Goal: Task Accomplishment & Management: Use online tool/utility

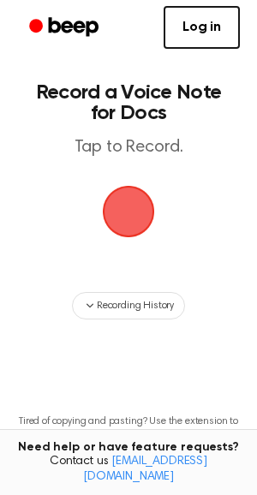
click at [128, 212] on span "button" at bounding box center [129, 212] width 52 height 52
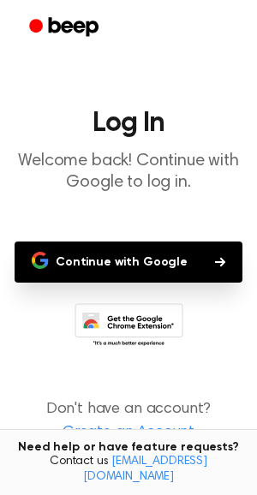
click at [101, 258] on button "Continue with Google" at bounding box center [129, 261] width 228 height 41
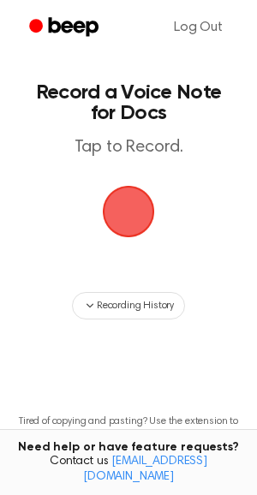
click at [137, 185] on span "button" at bounding box center [128, 211] width 63 height 63
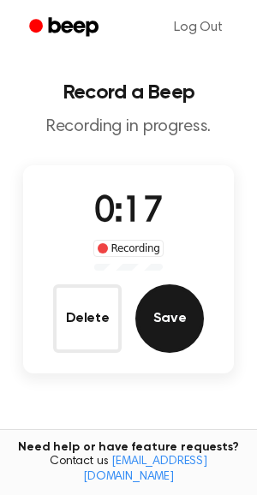
click at [175, 322] on button "Save" at bounding box center [169, 318] width 68 height 68
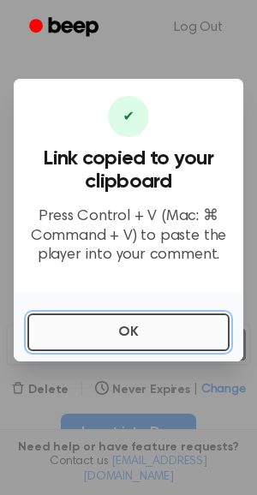
click at [199, 340] on button "OK" at bounding box center [128, 332] width 202 height 38
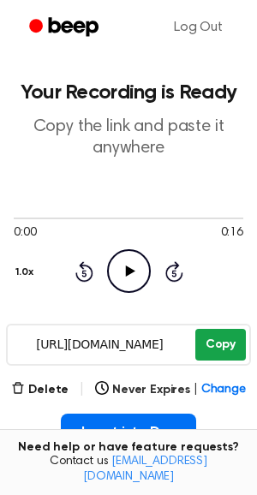
click at [221, 352] on button "Copy" at bounding box center [220, 345] width 50 height 32
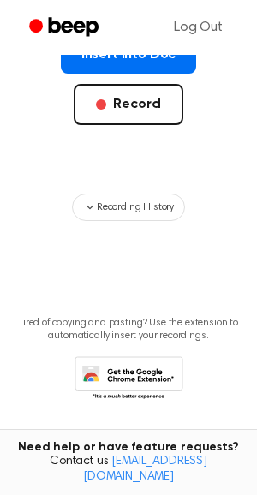
scroll to position [387, 0]
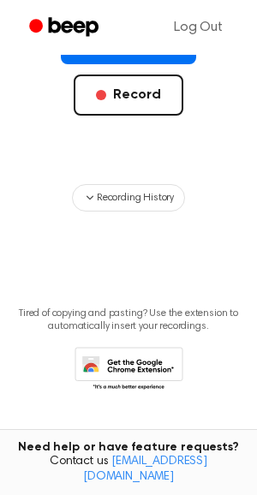
click at [142, 360] on icon at bounding box center [132, 373] width 80 height 30
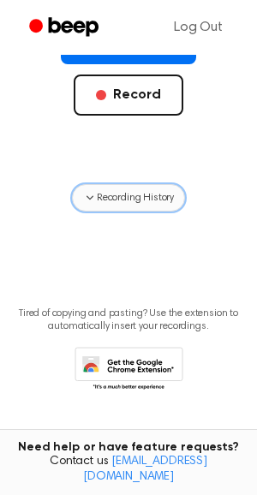
click at [156, 196] on span "Recording History" at bounding box center [135, 197] width 77 height 15
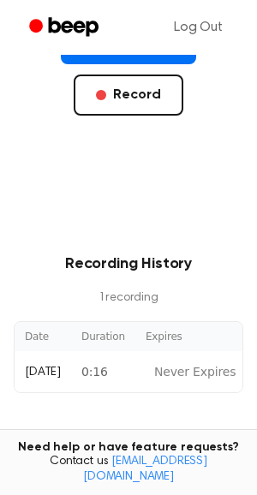
scroll to position [0, 157]
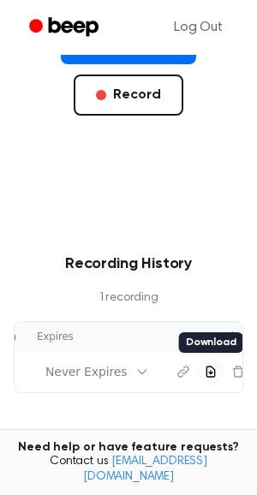
click at [197, 380] on button "Download recording" at bounding box center [210, 371] width 27 height 27
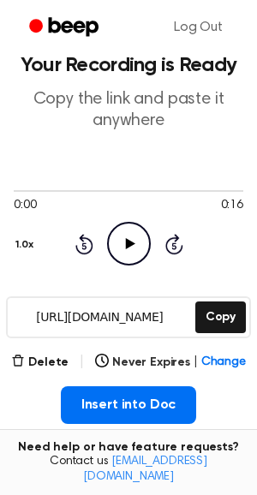
scroll to position [0, 0]
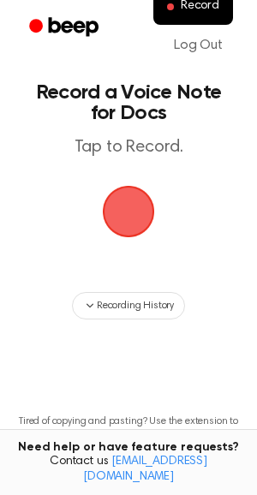
click at [127, 209] on span "button" at bounding box center [128, 211] width 92 height 92
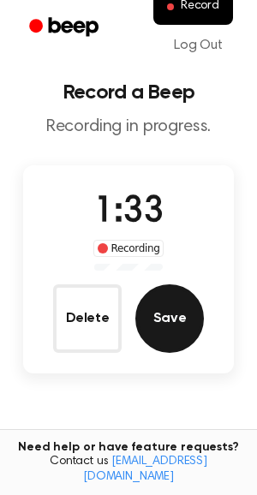
click at [175, 323] on button "Save" at bounding box center [169, 318] width 68 height 68
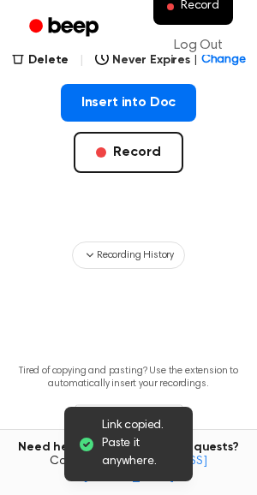
scroll to position [387, 0]
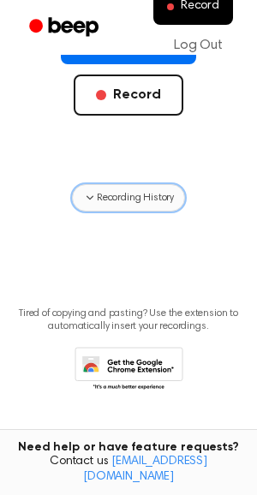
click at [157, 192] on span "Recording History" at bounding box center [135, 197] width 77 height 15
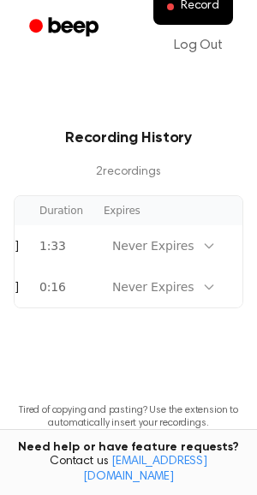
scroll to position [0, 157]
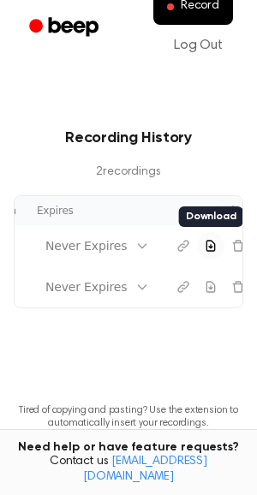
click at [204, 246] on icon "Download recording" at bounding box center [211, 246] width 14 height 14
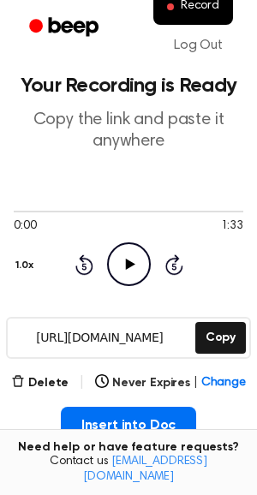
scroll to position [0, 0]
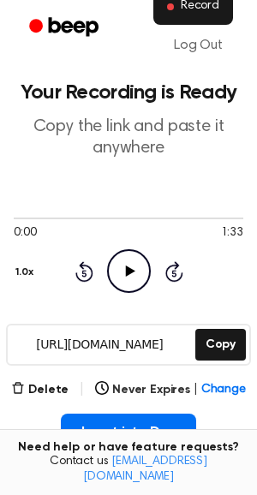
click at [180, 15] on button "Record" at bounding box center [193, 7] width 80 height 36
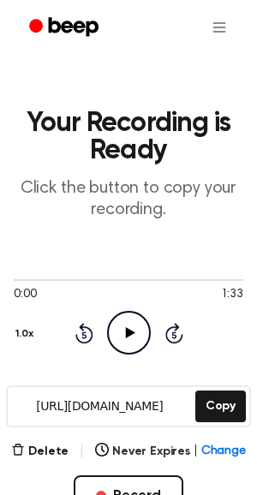
click at [56, 31] on icon "Beep" at bounding box center [74, 26] width 50 height 19
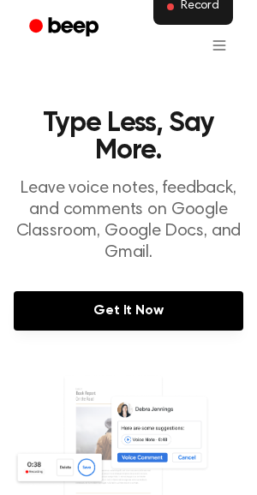
click at [181, 17] on button "Record" at bounding box center [193, 7] width 80 height 36
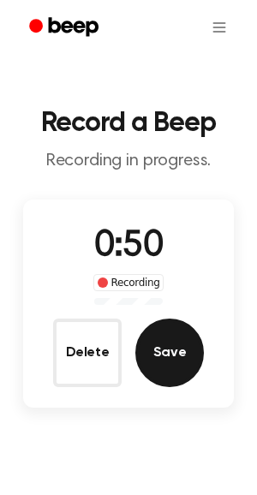
click at [168, 349] on button "Save" at bounding box center [169, 352] width 68 height 68
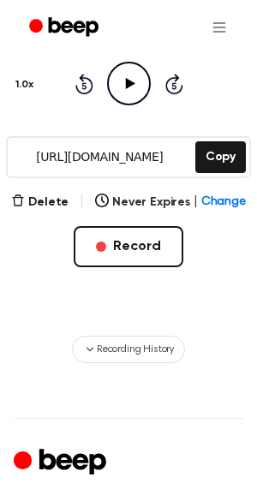
scroll to position [253, 0]
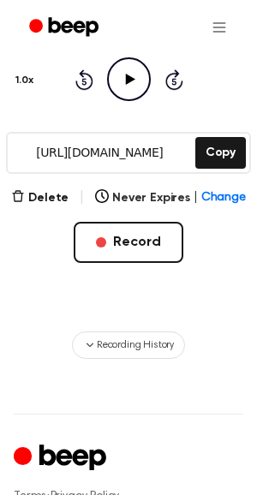
click at [221, 30] on html "Your Recording is Ready Click the button to copy your recording. 0:00 0:50 1.0x…" at bounding box center [128, 487] width 257 height 1480
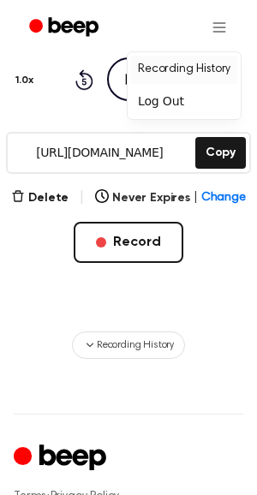
click at [210, 77] on link "Recording History" at bounding box center [184, 70] width 106 height 28
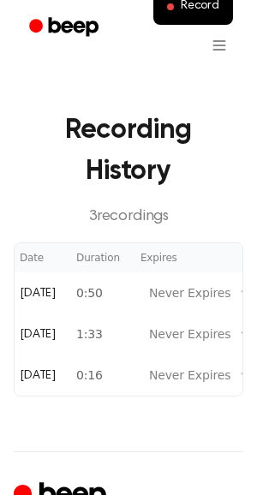
scroll to position [0, 157]
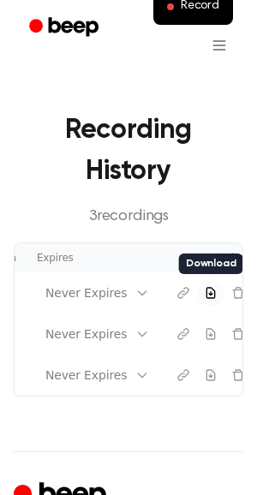
click at [197, 297] on button "Download recording" at bounding box center [210, 292] width 27 height 27
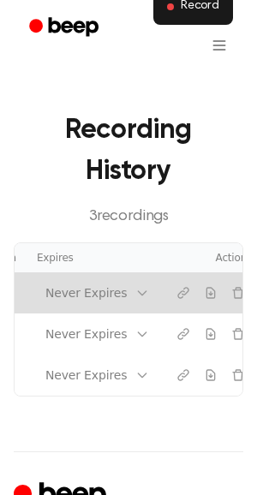
click at [187, 8] on span "Record" at bounding box center [200, 6] width 39 height 15
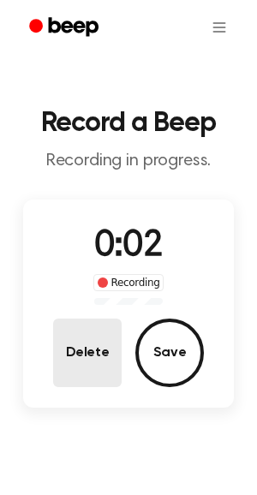
click at [92, 354] on button "Delete" at bounding box center [87, 352] width 68 height 68
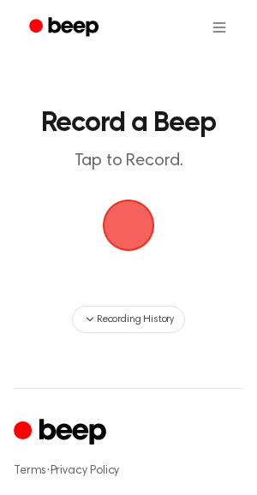
click at [120, 225] on span "button" at bounding box center [128, 225] width 82 height 82
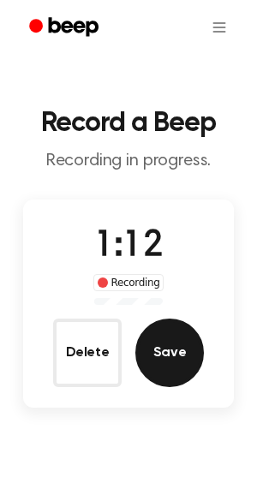
click at [175, 350] on button "Save" at bounding box center [169, 352] width 68 height 68
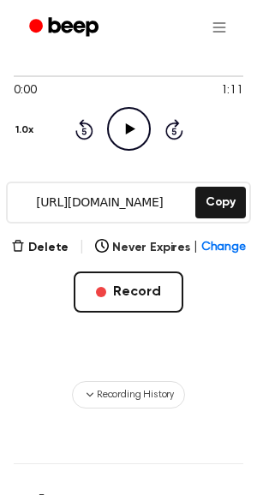
scroll to position [206, 0]
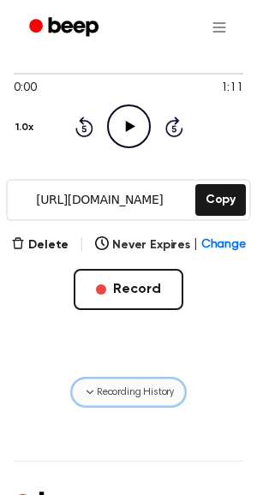
click at [163, 384] on span "Recording History" at bounding box center [135, 391] width 77 height 15
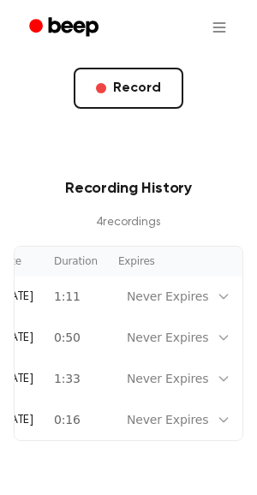
scroll to position [0, 157]
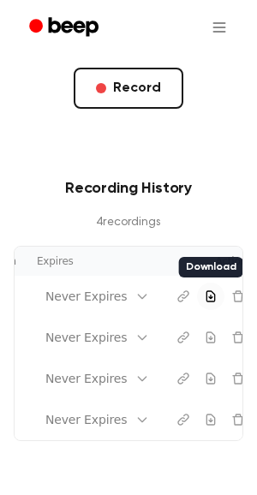
click at [207, 299] on icon "Download recording" at bounding box center [211, 296] width 8 height 10
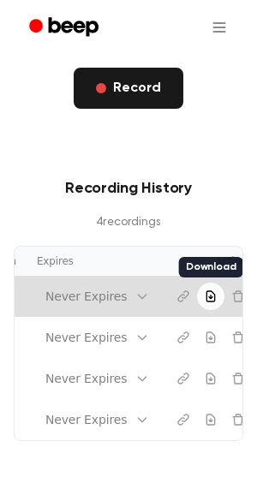
click at [121, 89] on button "Record" at bounding box center [128, 88] width 109 height 41
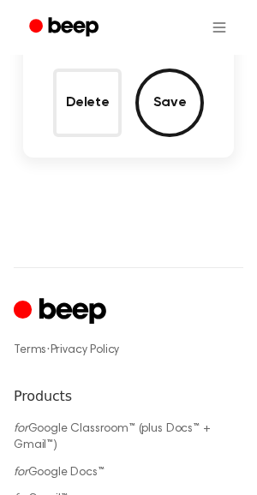
scroll to position [0, 0]
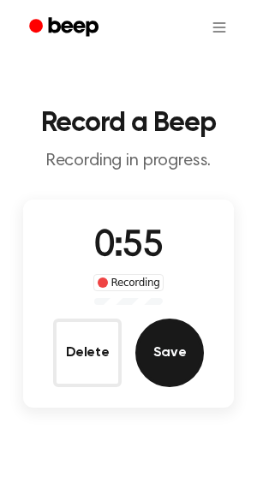
click at [164, 352] on button "Save" at bounding box center [169, 352] width 68 height 68
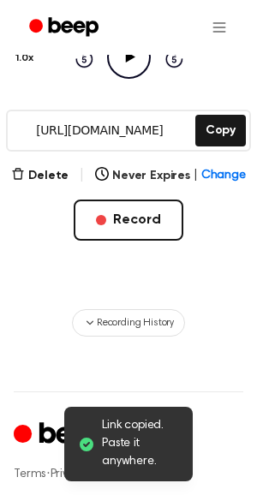
scroll to position [277, 0]
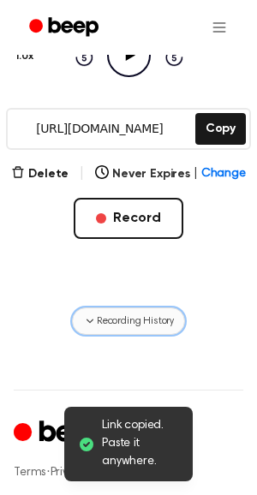
click at [155, 322] on span "Recording History" at bounding box center [135, 320] width 77 height 15
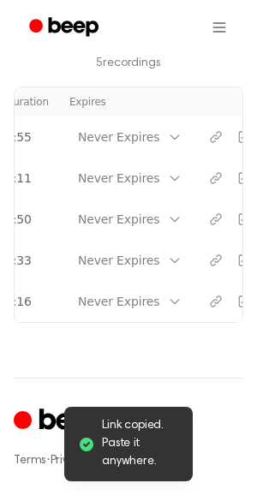
scroll to position [0, 157]
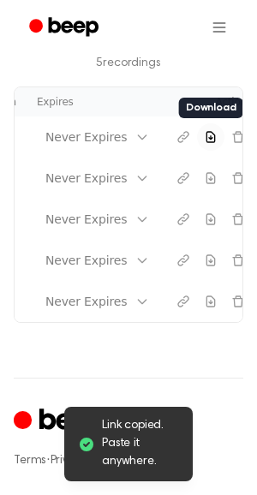
click at [207, 135] on icon "Download recording" at bounding box center [211, 137] width 8 height 10
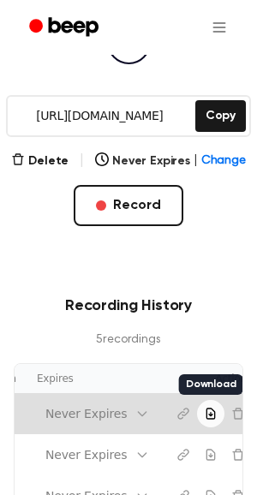
scroll to position [291, 0]
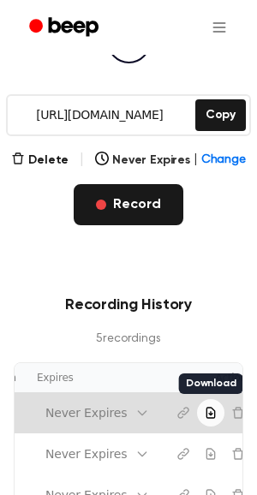
click at [127, 198] on button "Record" at bounding box center [128, 204] width 109 height 41
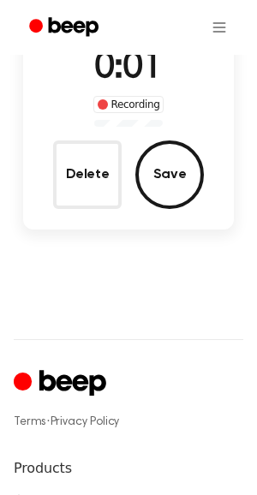
scroll to position [0, 0]
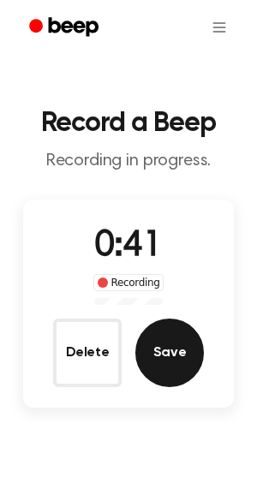
click at [172, 347] on button "Save" at bounding box center [169, 352] width 68 height 68
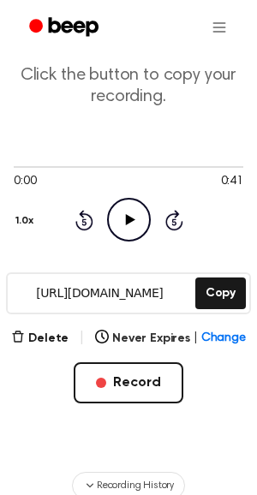
scroll to position [263, 0]
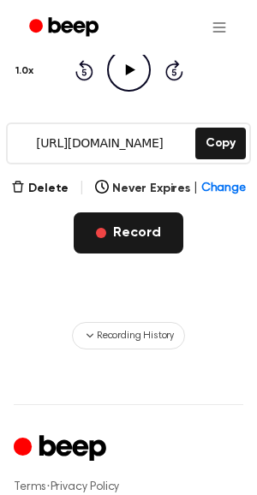
click at [137, 233] on button "Record" at bounding box center [128, 232] width 109 height 41
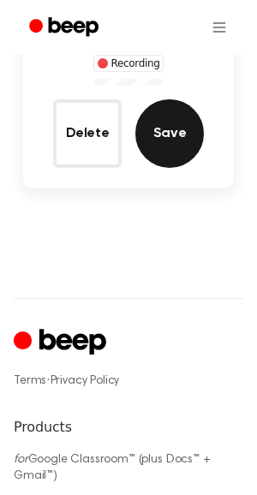
click at [175, 137] on button "Save" at bounding box center [169, 133] width 68 height 68
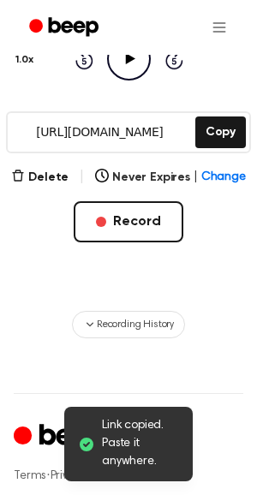
scroll to position [289, 0]
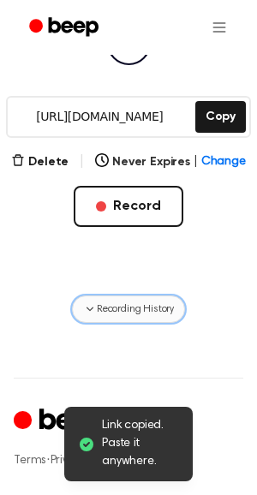
click at [137, 318] on button "Recording History" at bounding box center [128, 308] width 113 height 27
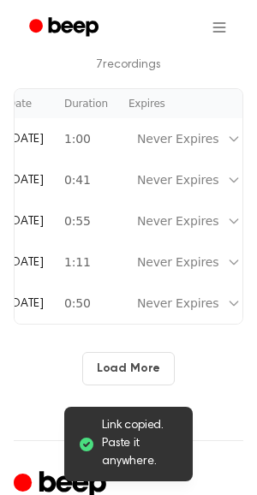
scroll to position [0, 157]
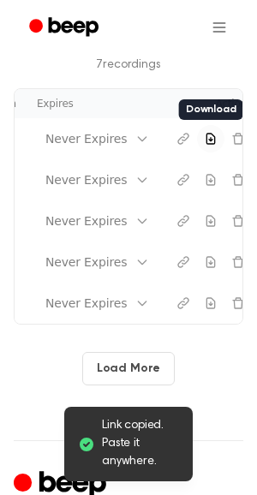
click at [207, 138] on icon "Download recording" at bounding box center [211, 138] width 8 height 10
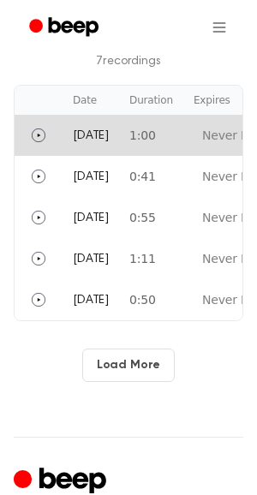
scroll to position [565, 0]
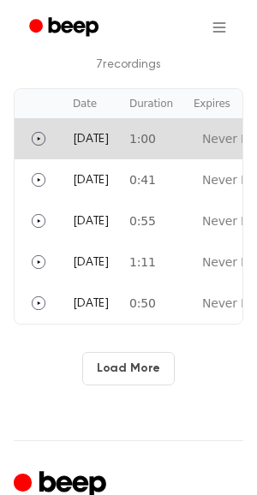
click at [143, 357] on button "Load More" at bounding box center [128, 368] width 93 height 33
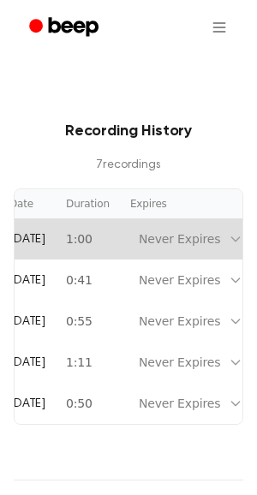
scroll to position [0, 0]
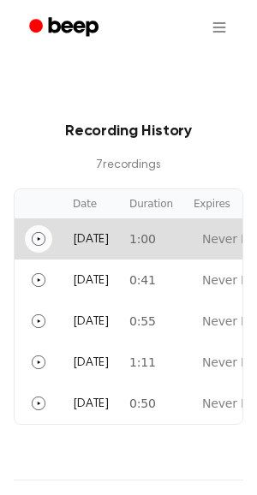
click at [34, 241] on icon "Play" at bounding box center [39, 239] width 14 height 14
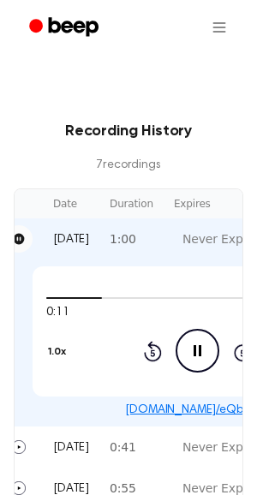
scroll to position [0, 19]
click at [179, 351] on icon "Pause Audio" at bounding box center [198, 351] width 44 height 44
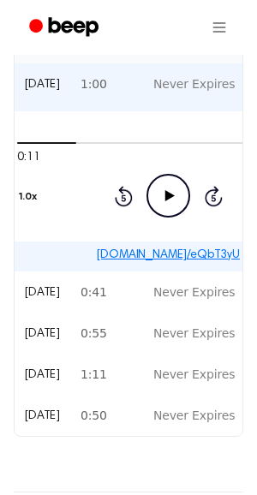
scroll to position [0, 0]
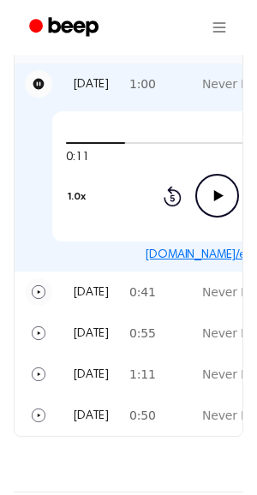
click at [39, 296] on icon "Play" at bounding box center [39, 292] width 14 height 14
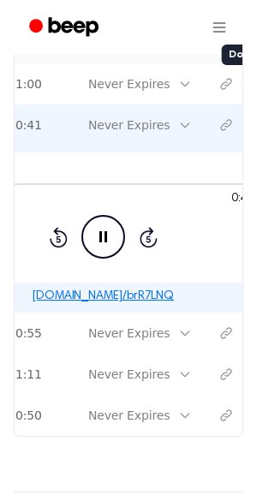
scroll to position [0, 157]
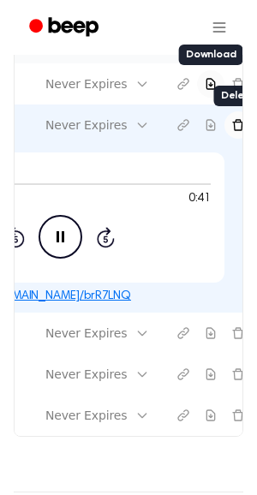
click at [231, 120] on icon "Delete recording" at bounding box center [238, 125] width 14 height 14
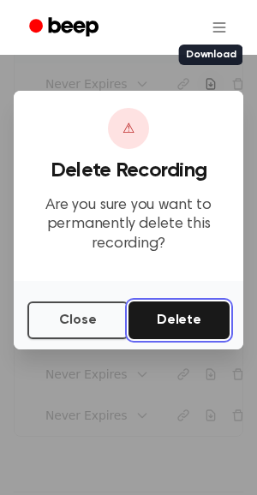
click at [199, 315] on button "Delete" at bounding box center [178, 320] width 101 height 38
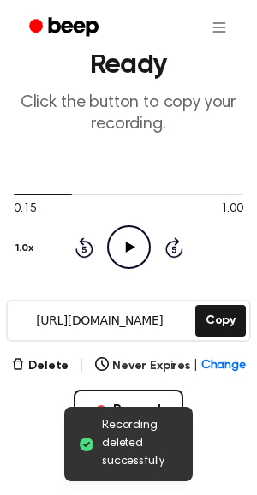
scroll to position [0, 0]
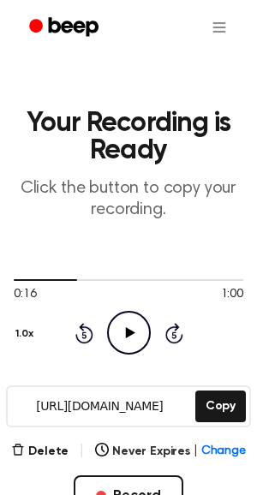
click at [121, 329] on icon "Play Audio" at bounding box center [129, 333] width 44 height 44
